Goal: Find specific page/section: Find specific page/section

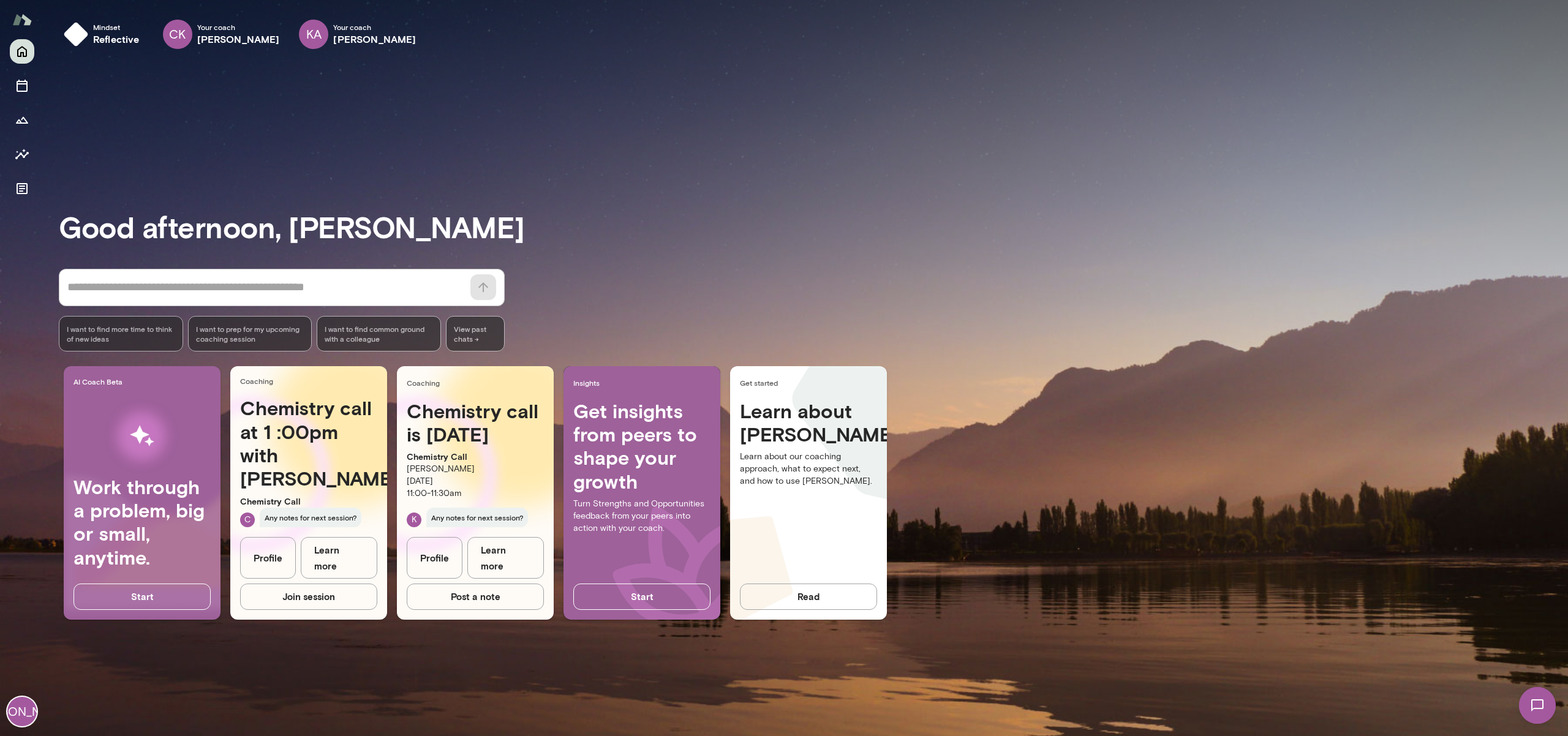
click at [830, 604] on button "Read" at bounding box center [808, 596] width 138 height 26
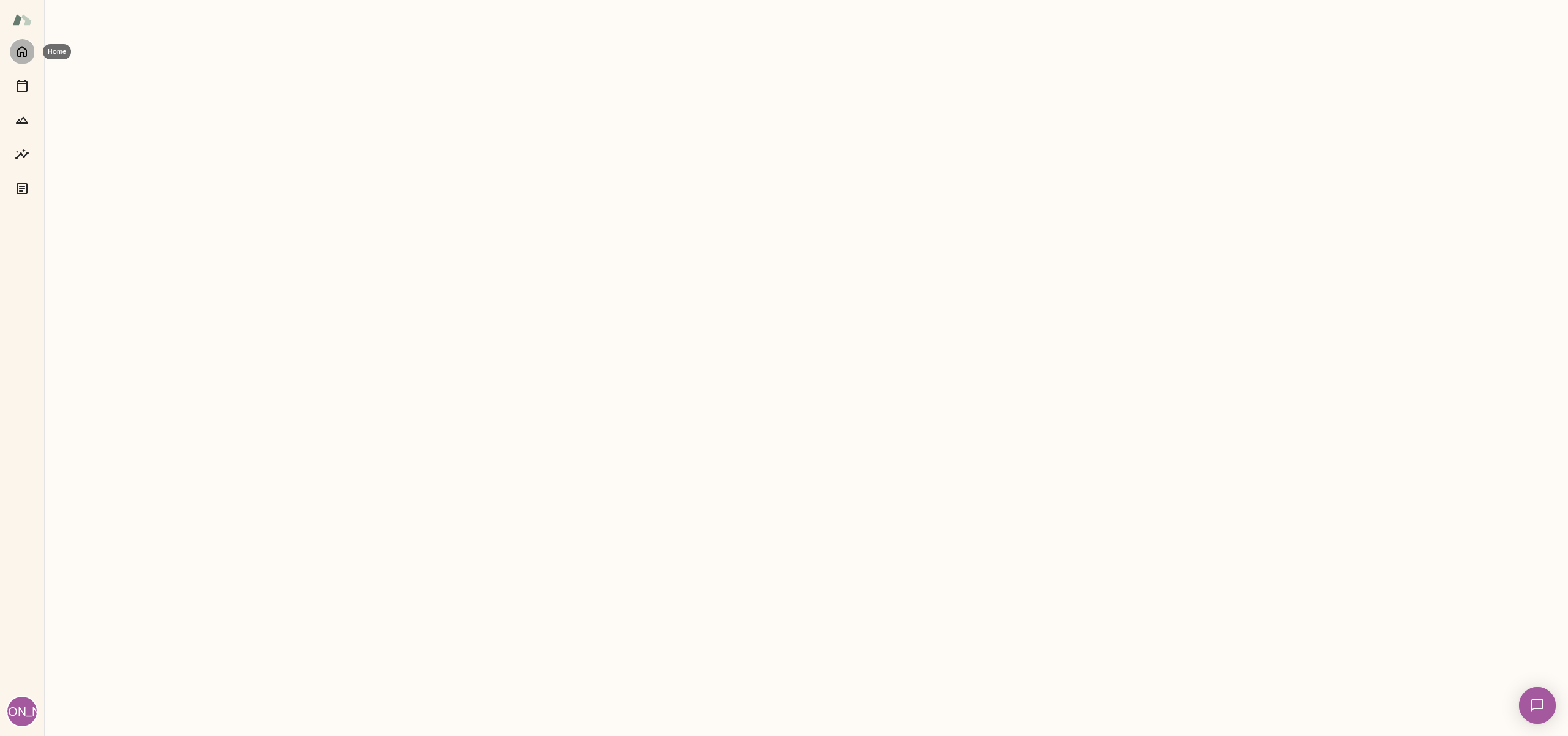
click at [29, 55] on icon "Home" at bounding box center [22, 51] width 15 height 15
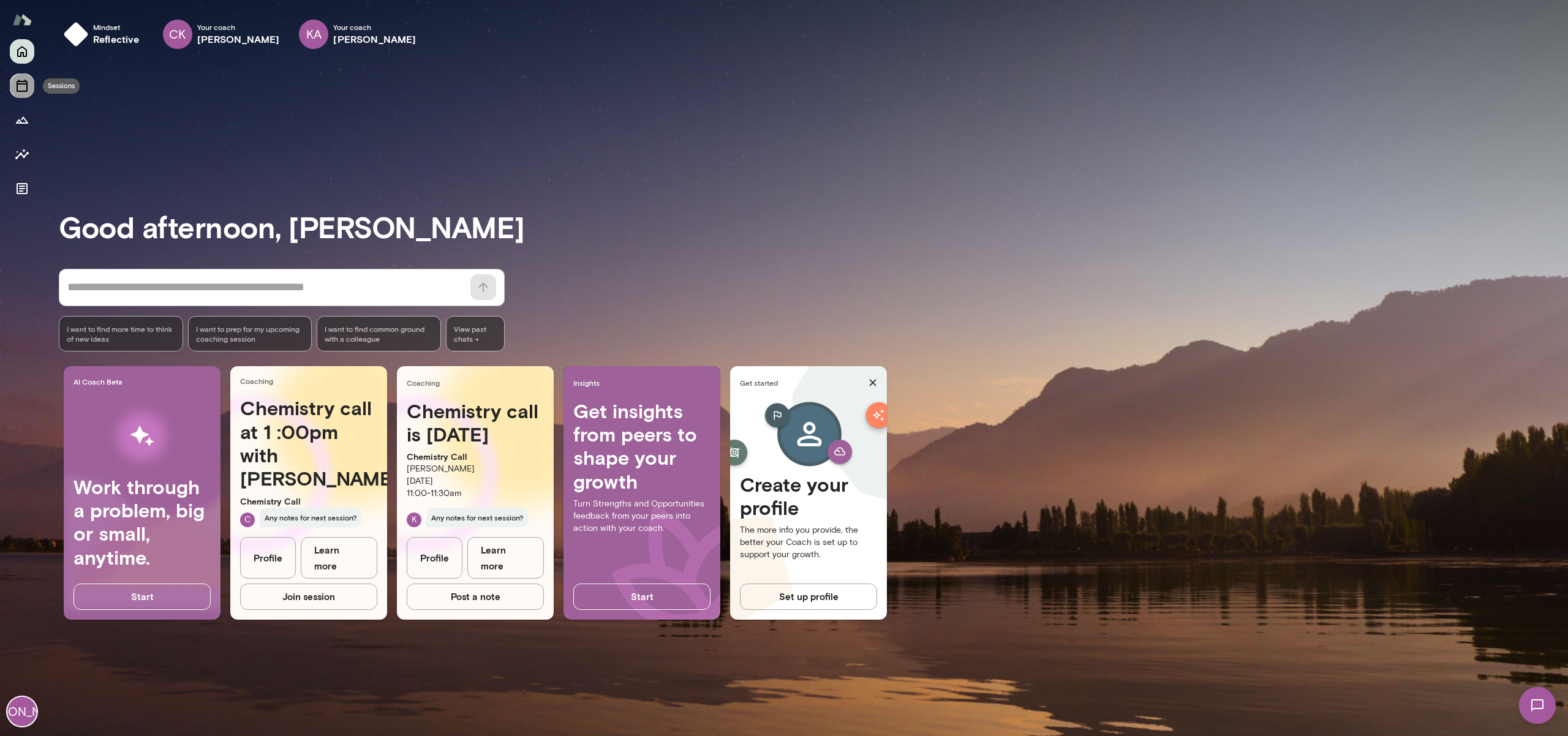
click at [25, 90] on icon "Sessions" at bounding box center [22, 85] width 15 height 15
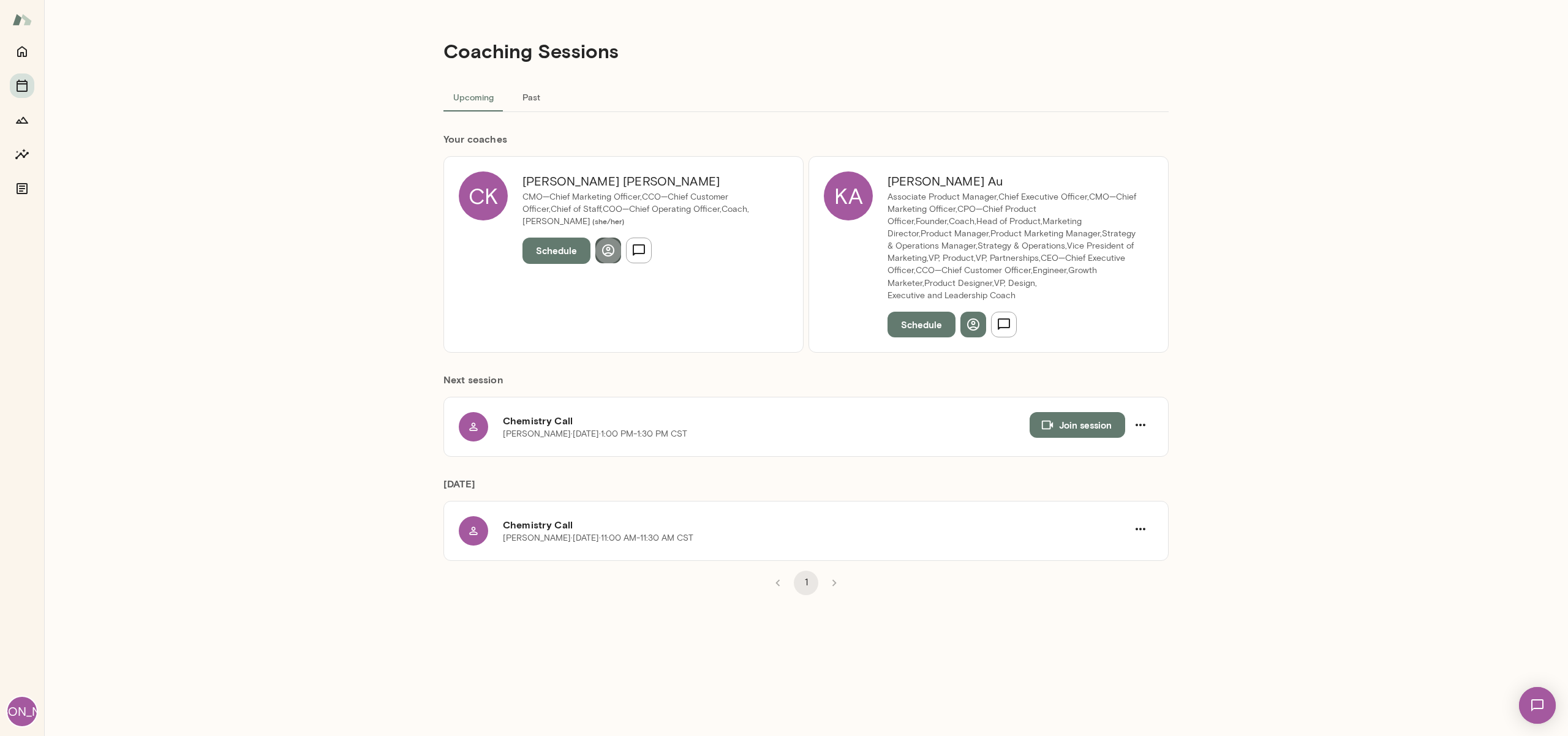
click at [613, 253] on icon "button" at bounding box center [608, 250] width 12 height 12
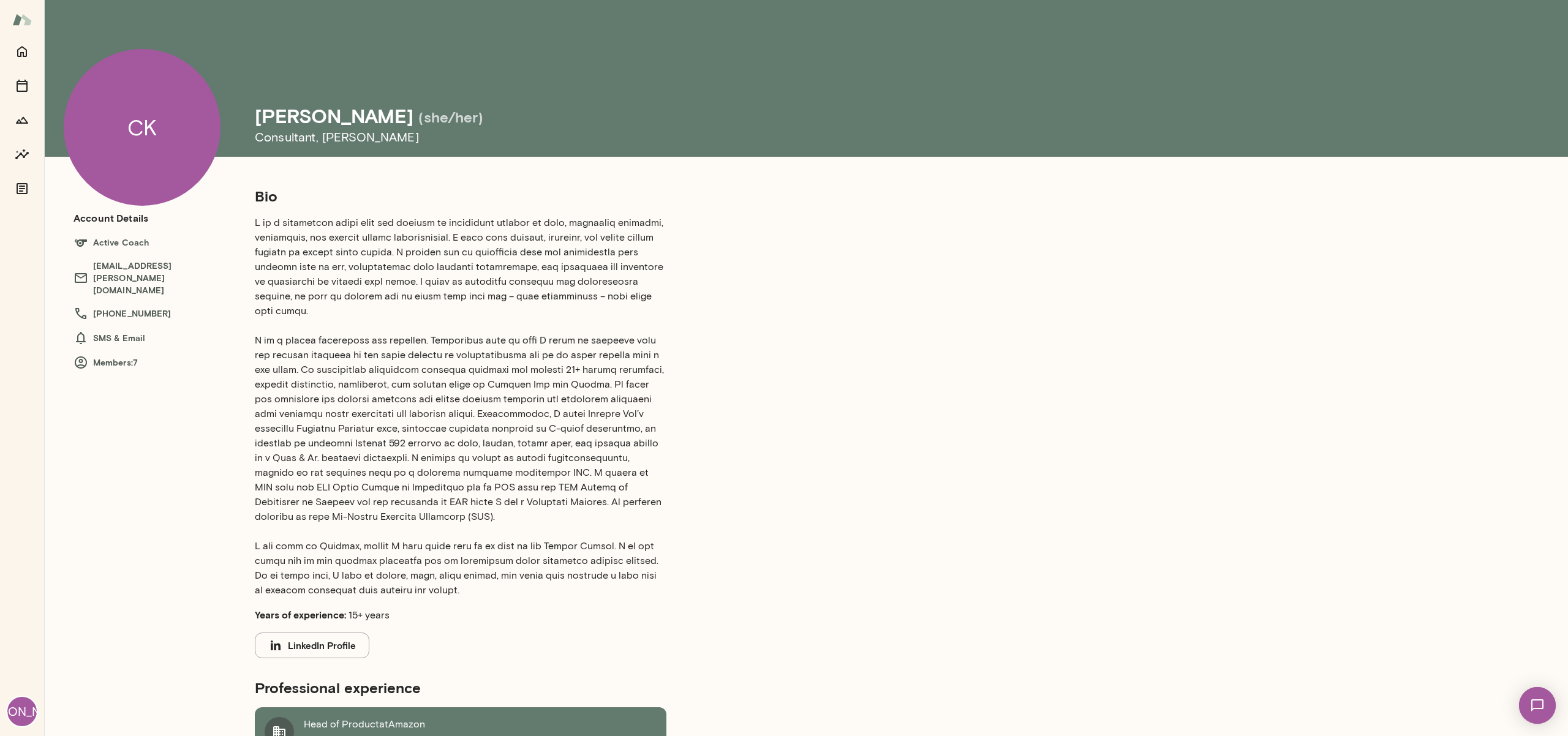
scroll to position [148, 0]
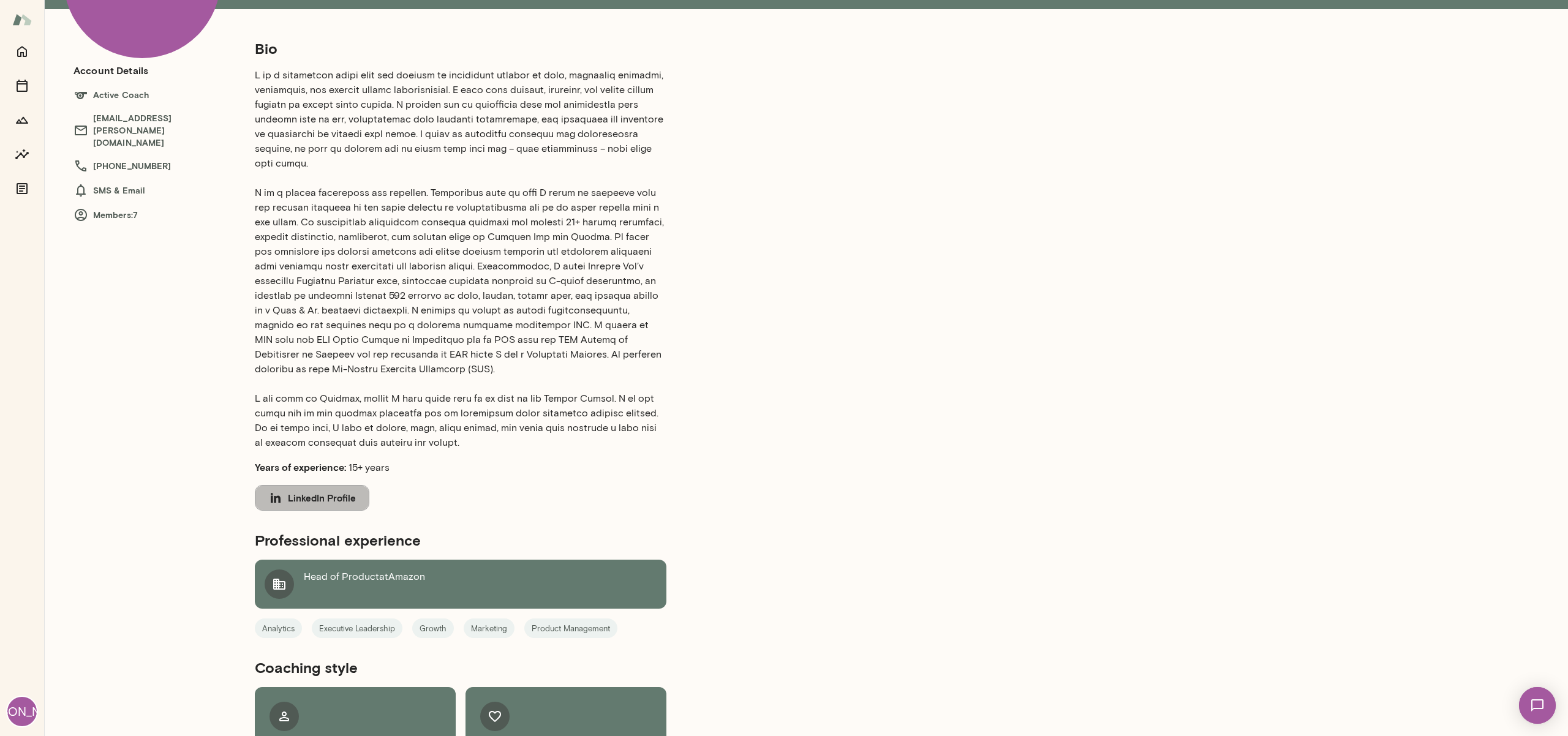
click at [316, 490] on button "LinkedIn Profile" at bounding box center [312, 498] width 114 height 26
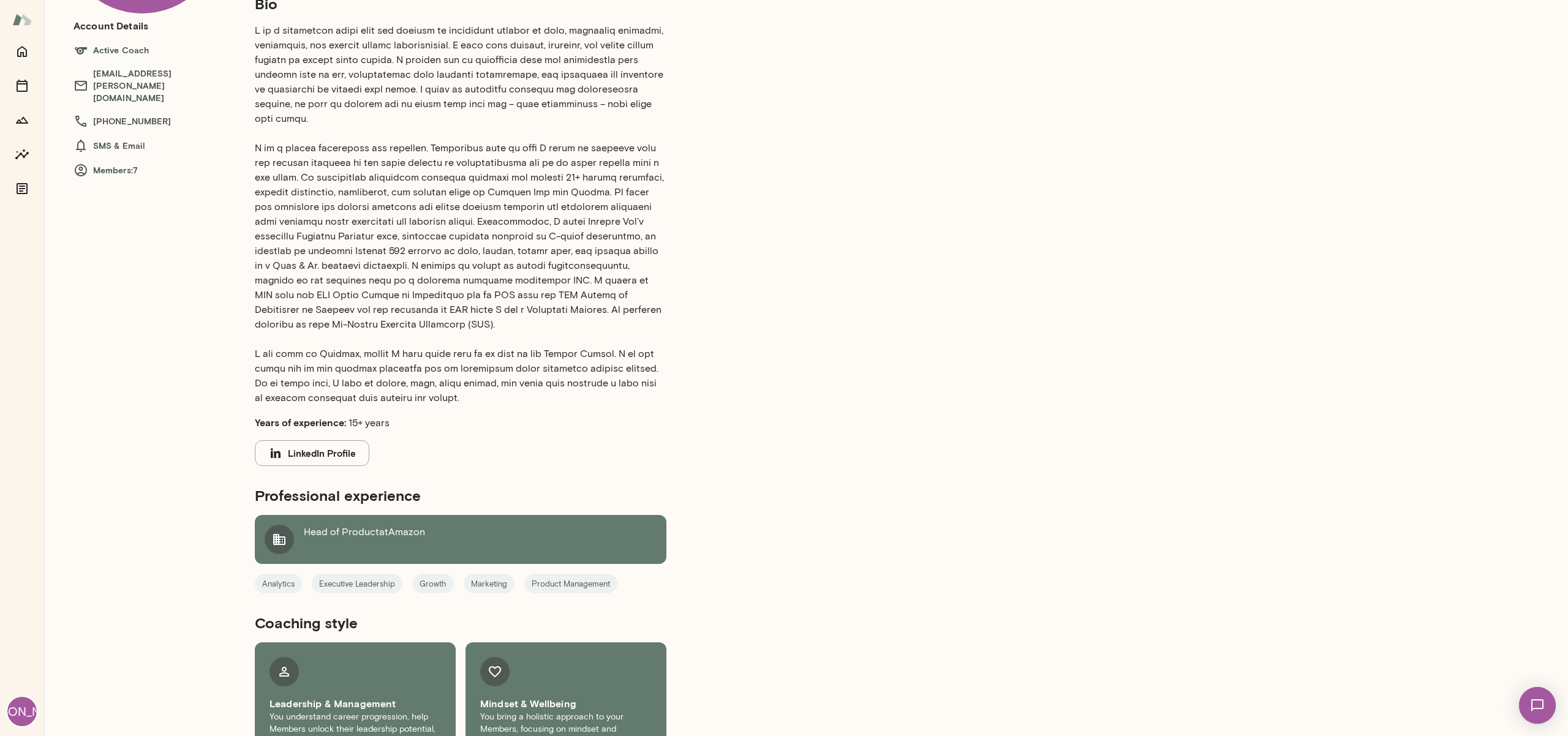
scroll to position [331, 0]
